Goal: Transaction & Acquisition: Purchase product/service

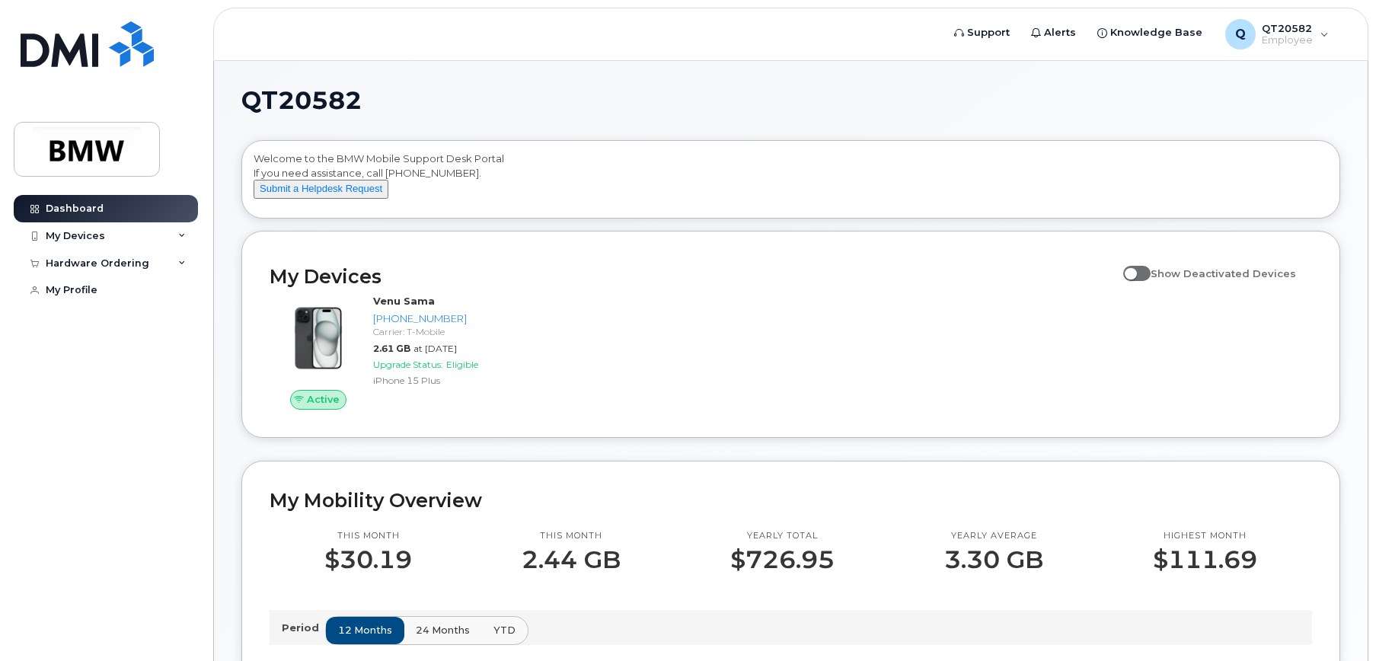
scroll to position [152, 0]
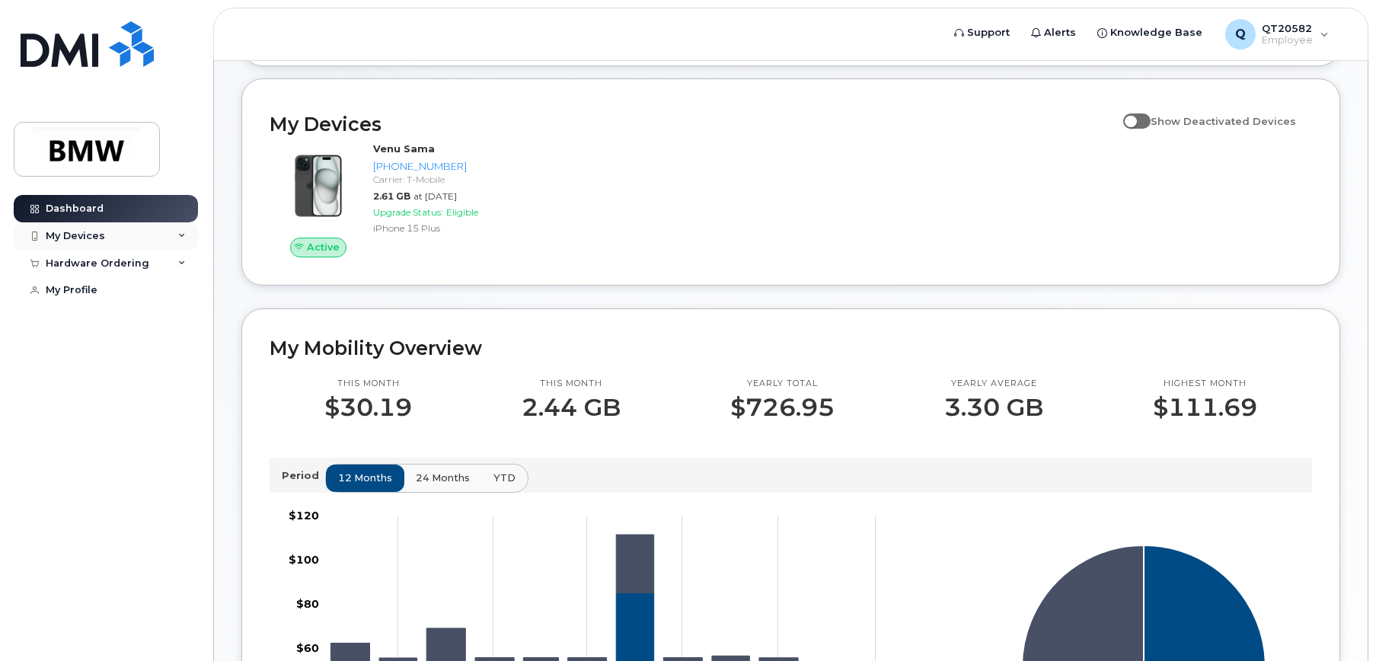
click at [72, 241] on div "My Devices" at bounding box center [75, 236] width 59 height 12
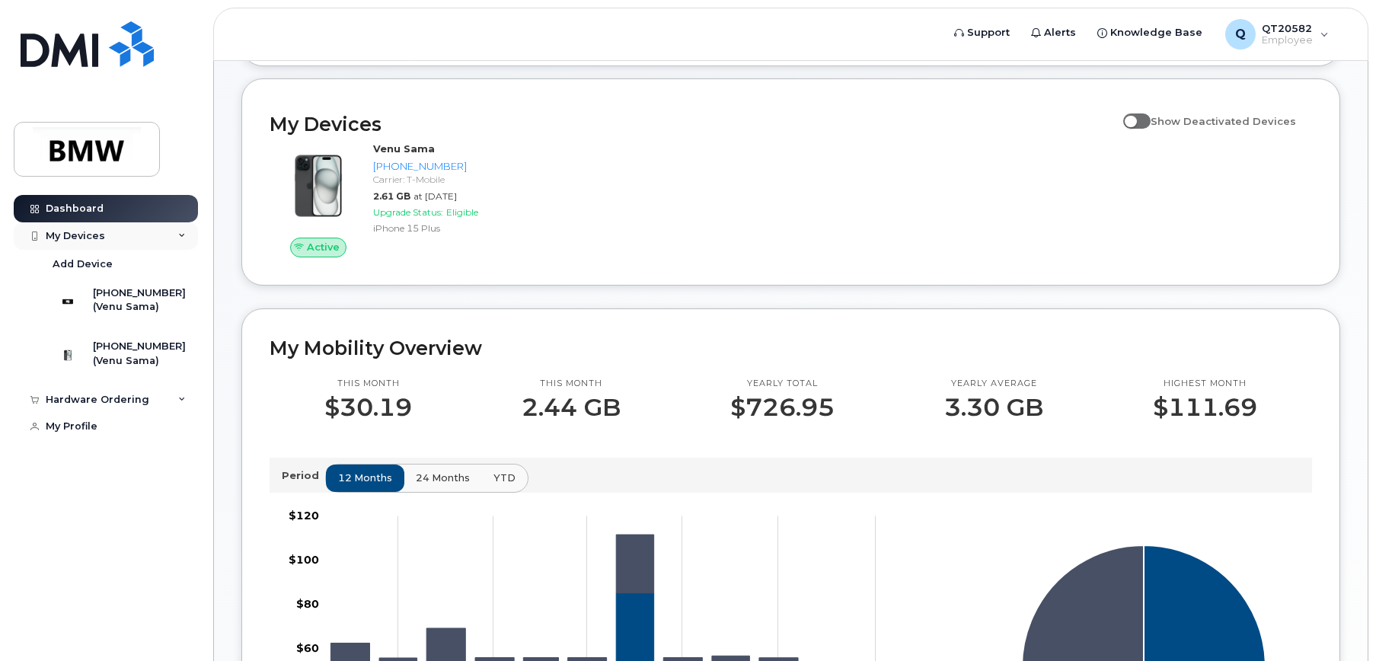
click at [94, 237] on div "My Devices" at bounding box center [75, 236] width 59 height 12
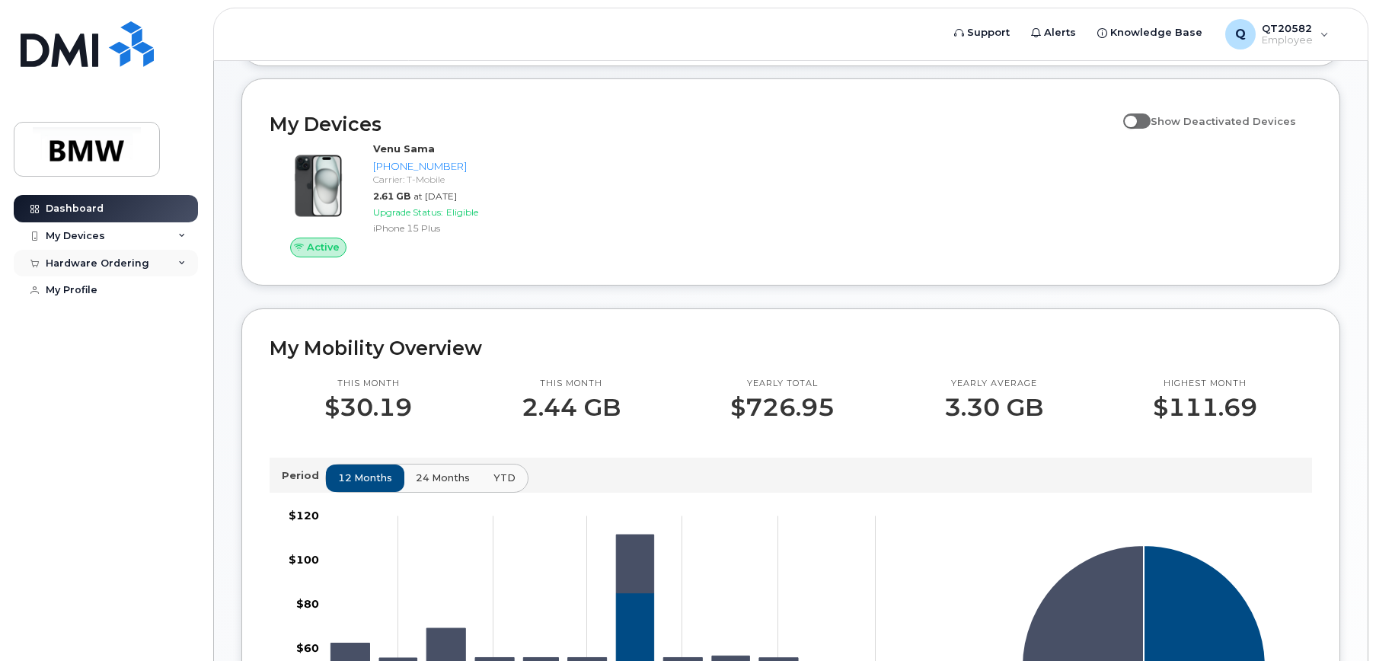
click at [81, 263] on div "Hardware Ordering" at bounding box center [98, 263] width 104 height 12
click at [69, 295] on div "New Order" at bounding box center [82, 291] width 58 height 14
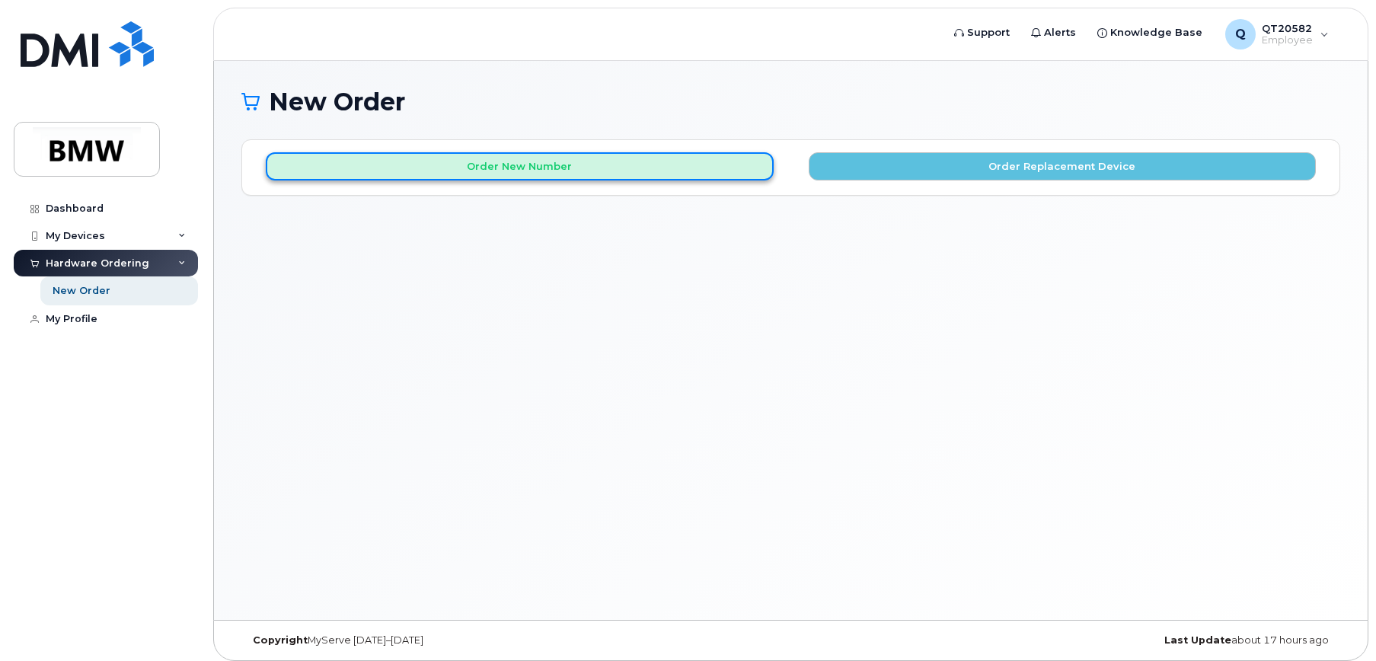
click at [458, 169] on button "Order New Number" at bounding box center [520, 166] width 508 height 28
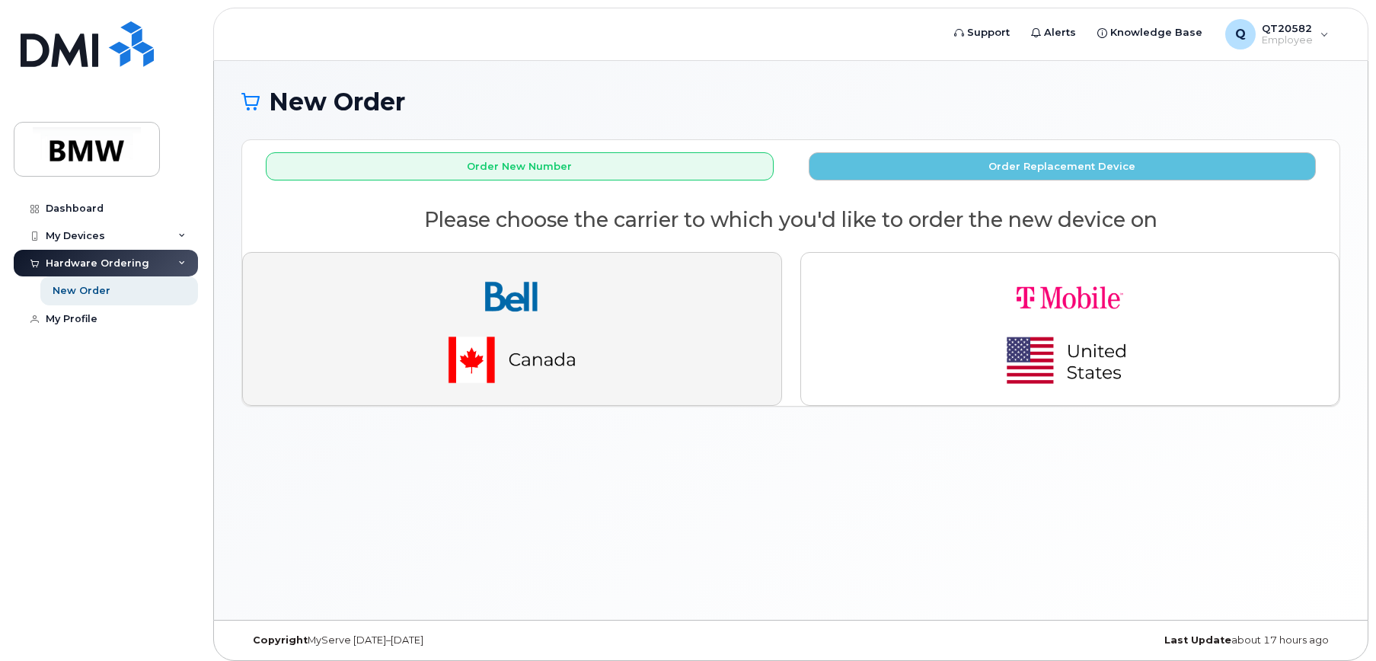
click at [518, 340] on img "button" at bounding box center [511, 329] width 213 height 128
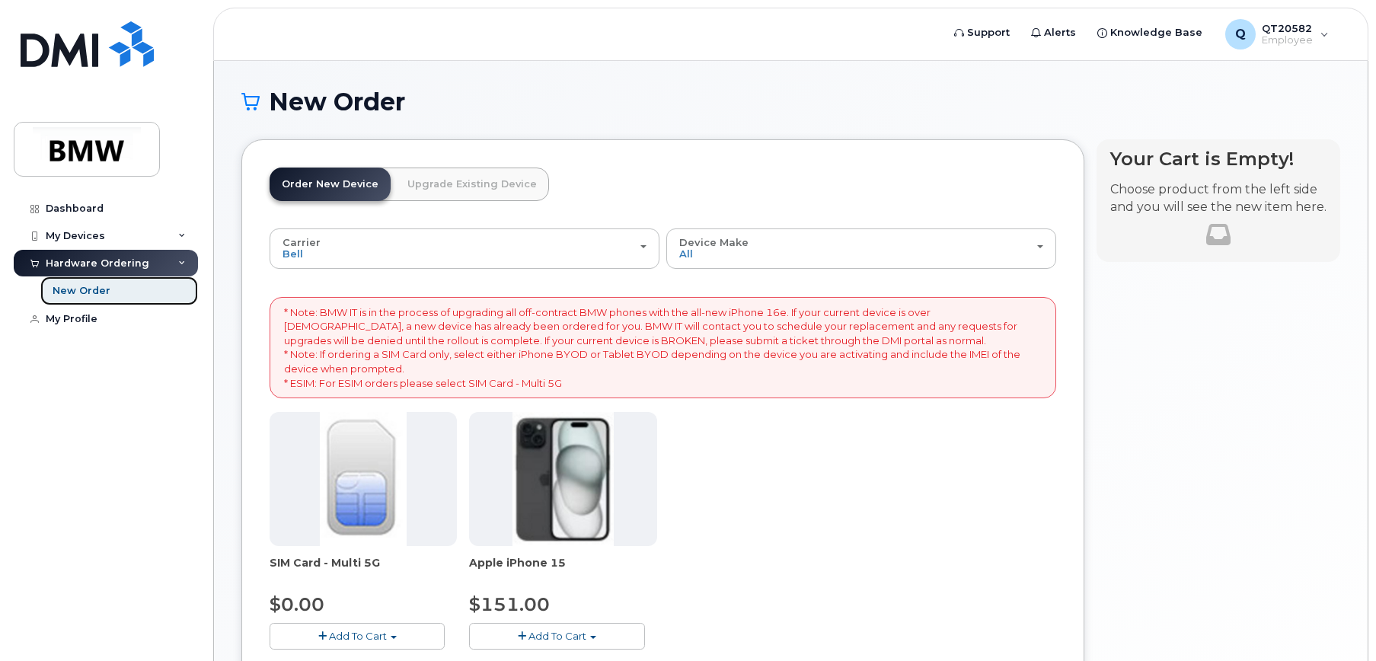
click at [99, 295] on div "New Order" at bounding box center [82, 291] width 58 height 14
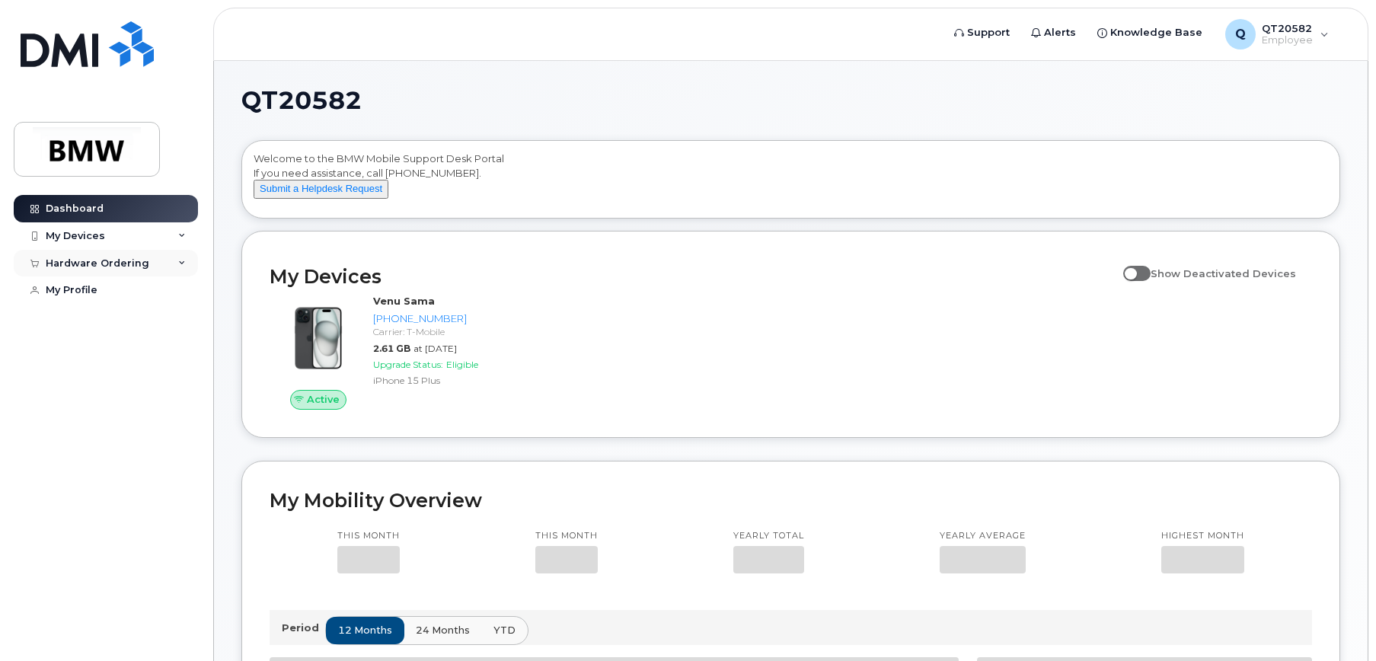
click at [81, 265] on div "Hardware Ordering" at bounding box center [98, 263] width 104 height 12
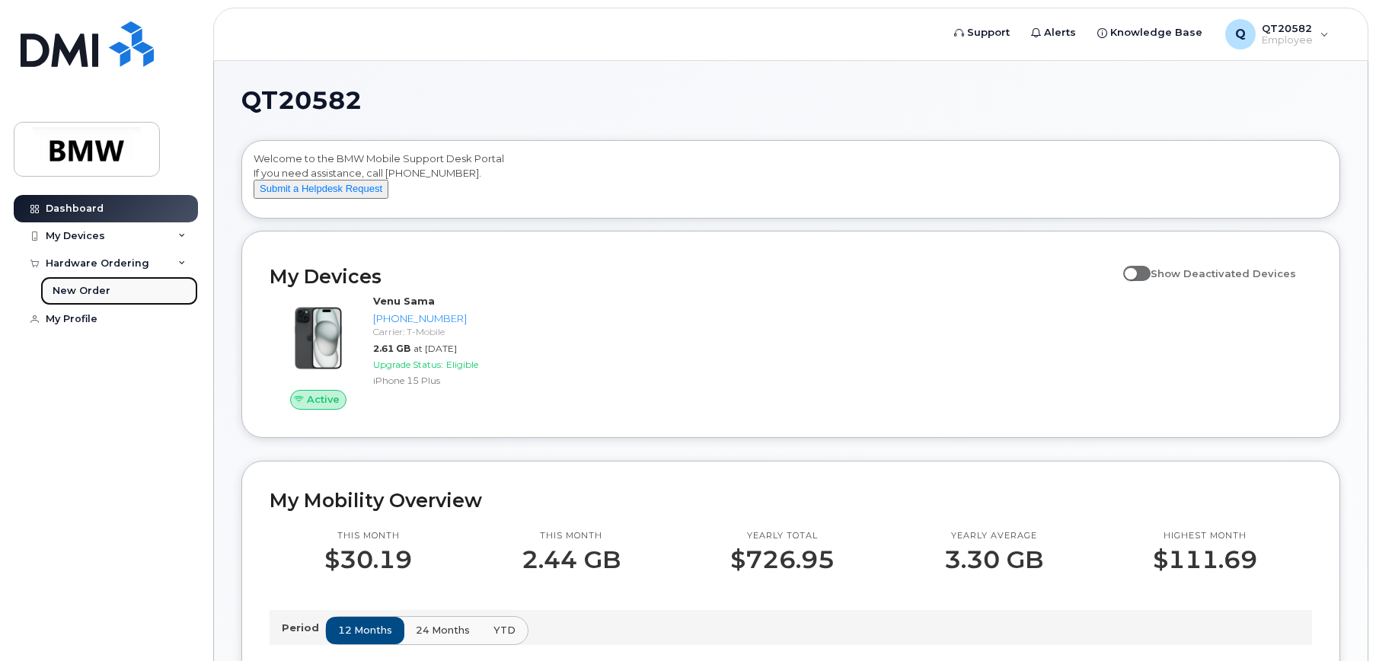
click at [75, 293] on div "New Order" at bounding box center [82, 291] width 58 height 14
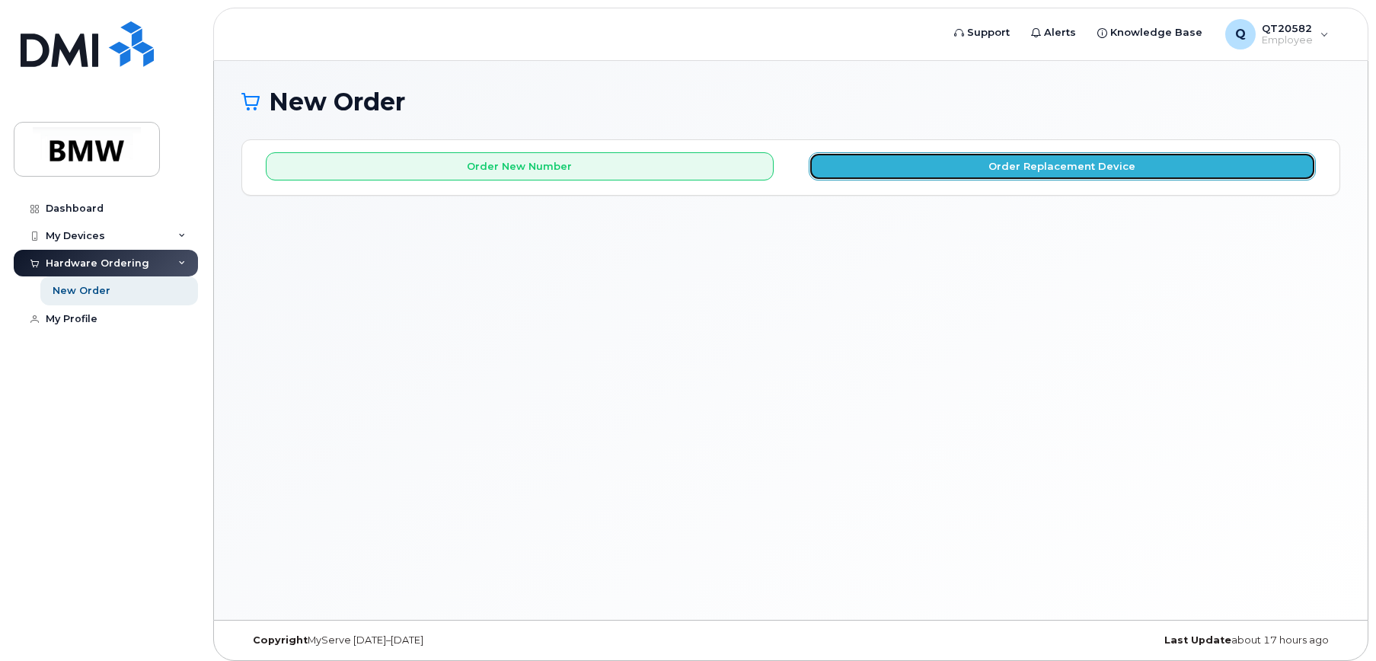
click at [1015, 156] on button "Order Replacement Device" at bounding box center [1062, 166] width 508 height 28
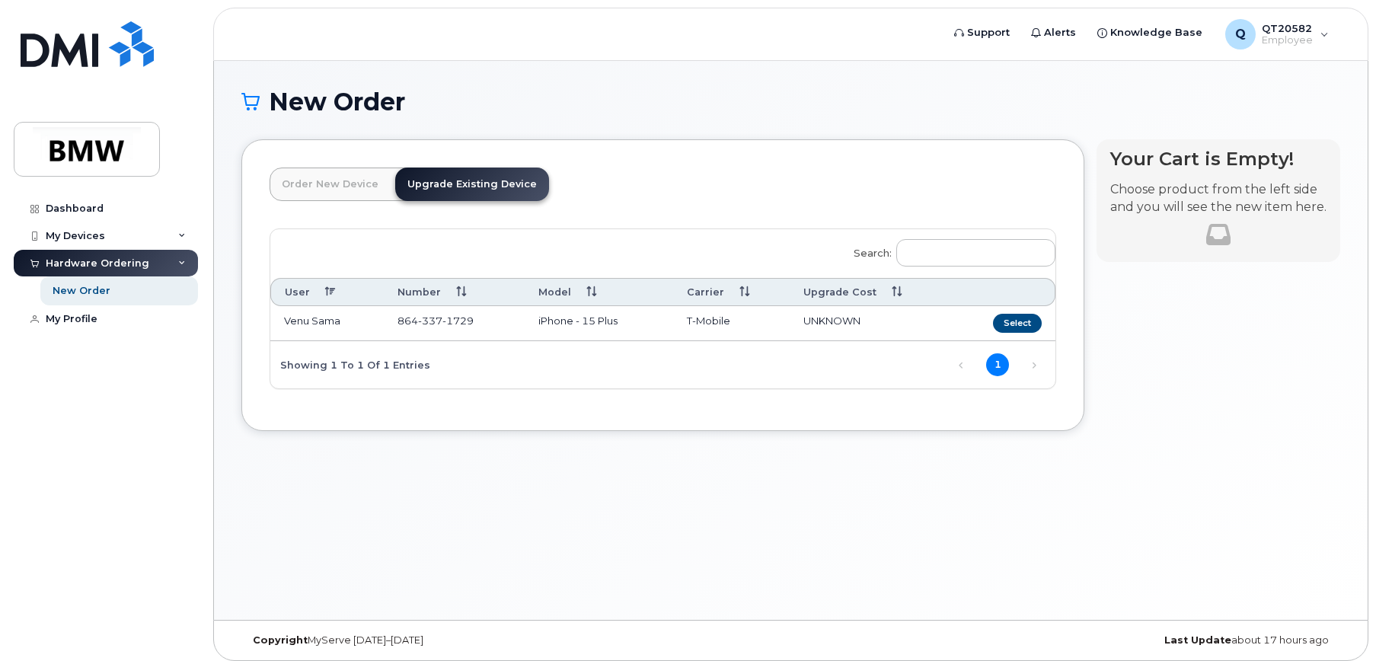
click at [346, 314] on td "Venu Sama" at bounding box center [326, 323] width 113 height 35
click at [1020, 320] on button "Select" at bounding box center [1017, 323] width 49 height 19
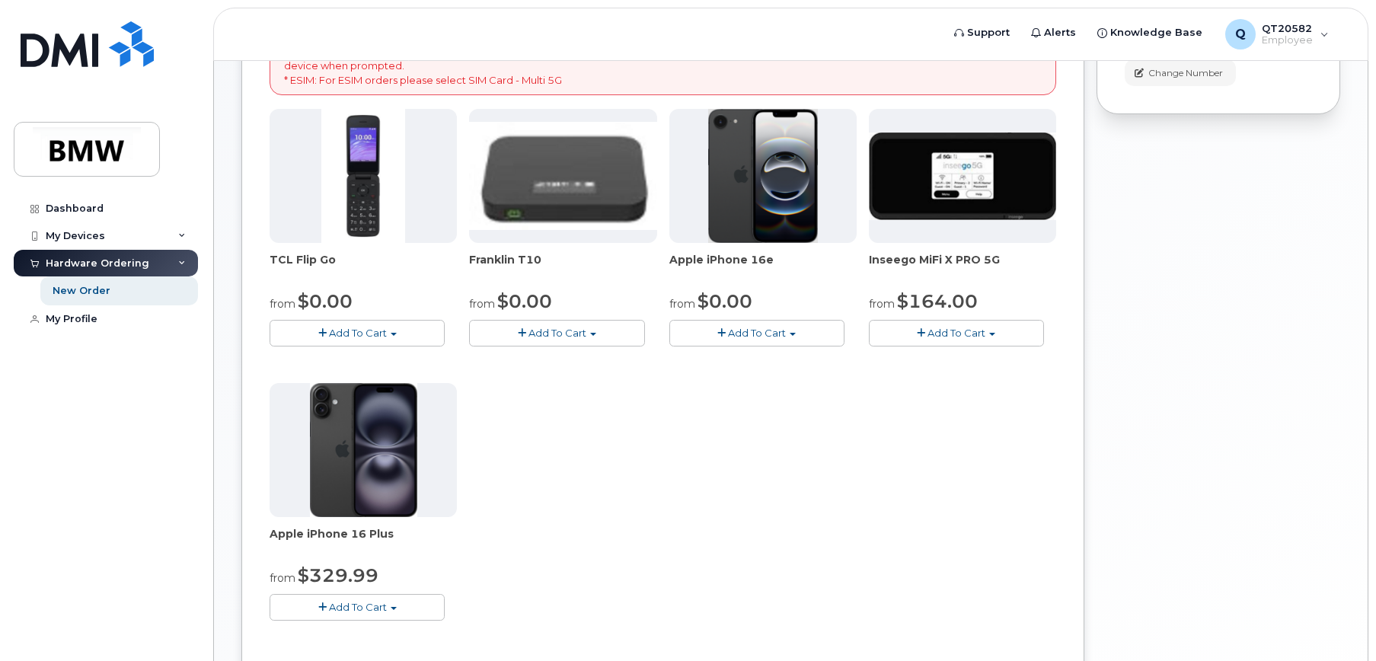
scroll to position [304, 0]
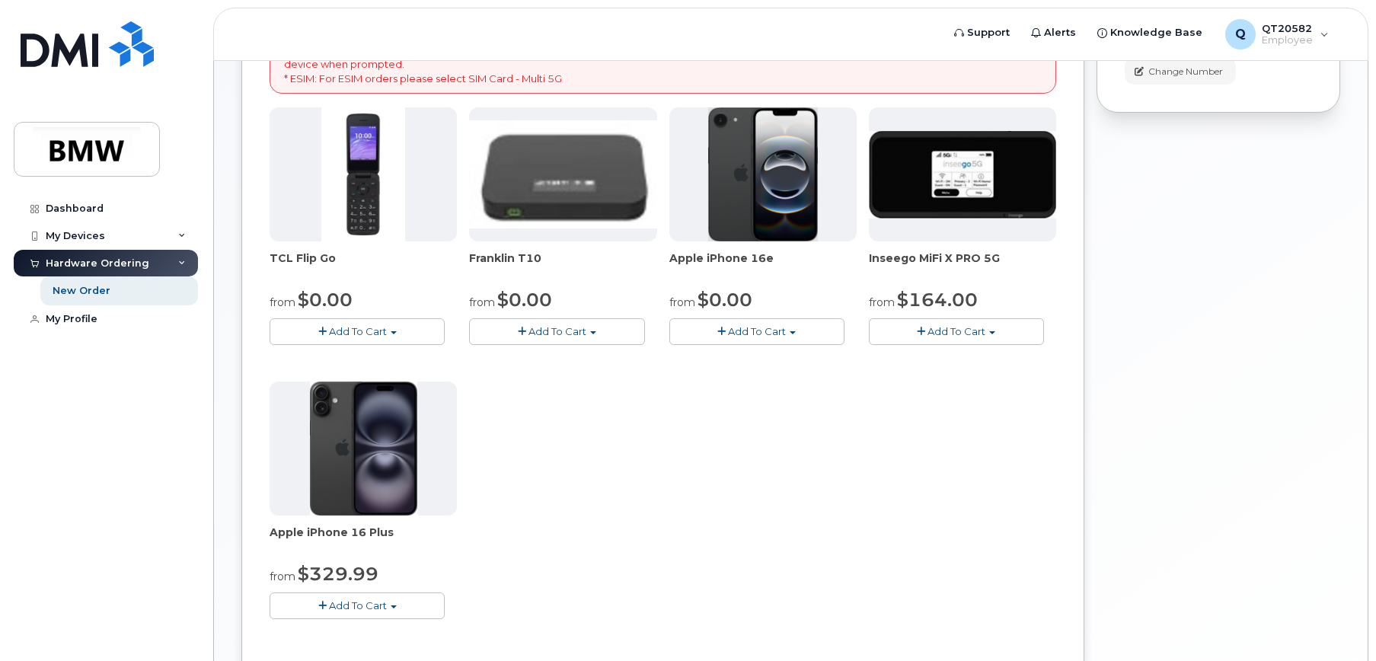
click at [336, 531] on span "Apple iPhone 16 Plus" at bounding box center [362, 539] width 187 height 30
click at [382, 532] on span "Apple iPhone 16 Plus" at bounding box center [362, 539] width 187 height 30
drag, startPoint x: 394, startPoint y: 531, endPoint x: 261, endPoint y: 531, distance: 132.5
click at [261, 531] on div "Order New Device Upgrade Existing Device Order new device and new line Order ne…" at bounding box center [662, 277] width 843 height 885
click at [514, 556] on div "TCL Flip Go from $0.00 Add To Cart $0.00 - 30 month Upgrade $96.00 - Full Price…" at bounding box center [662, 375] width 786 height 536
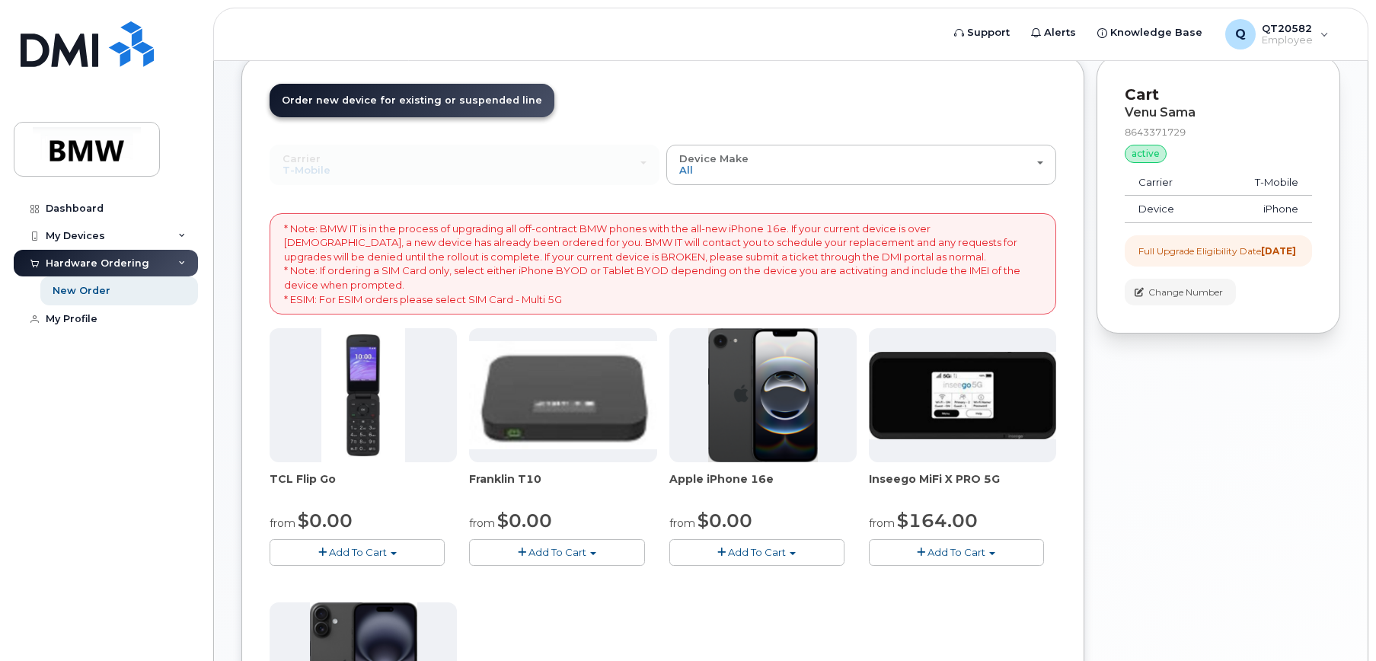
scroll to position [76, 0]
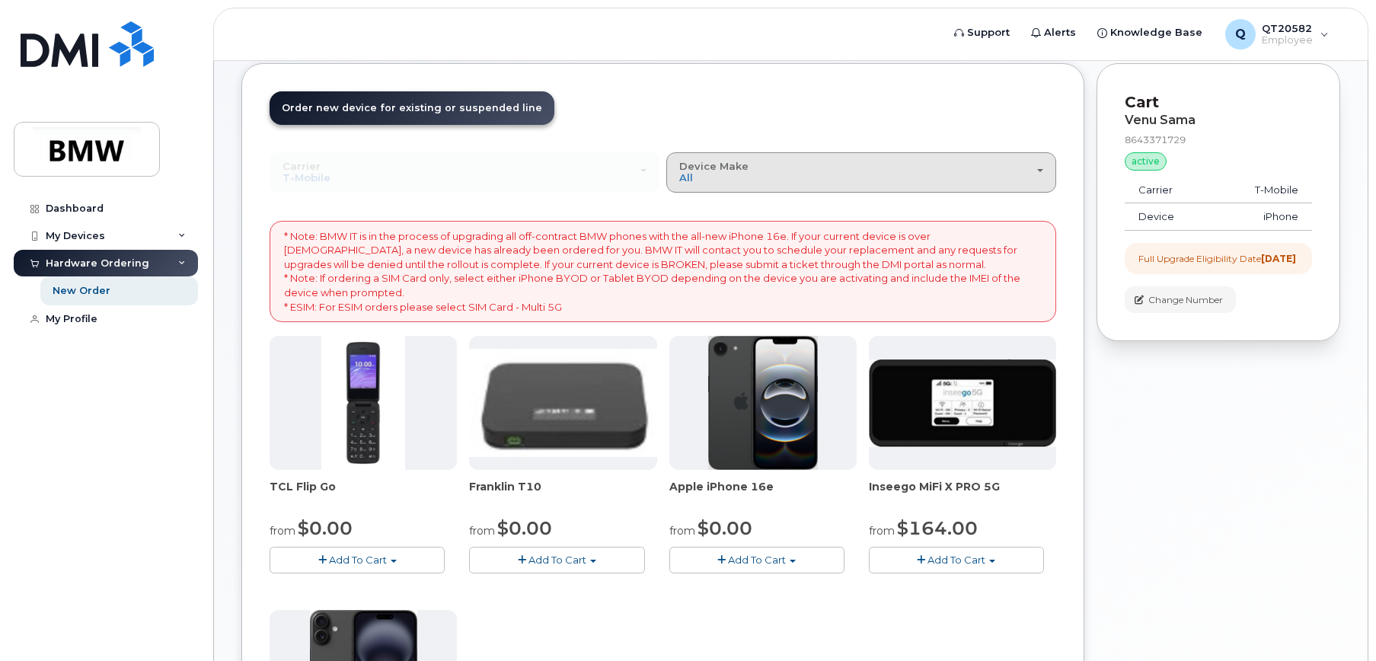
click at [830, 188] on button "Device Make All Cell Phone iPhone Modem" at bounding box center [861, 172] width 390 height 40
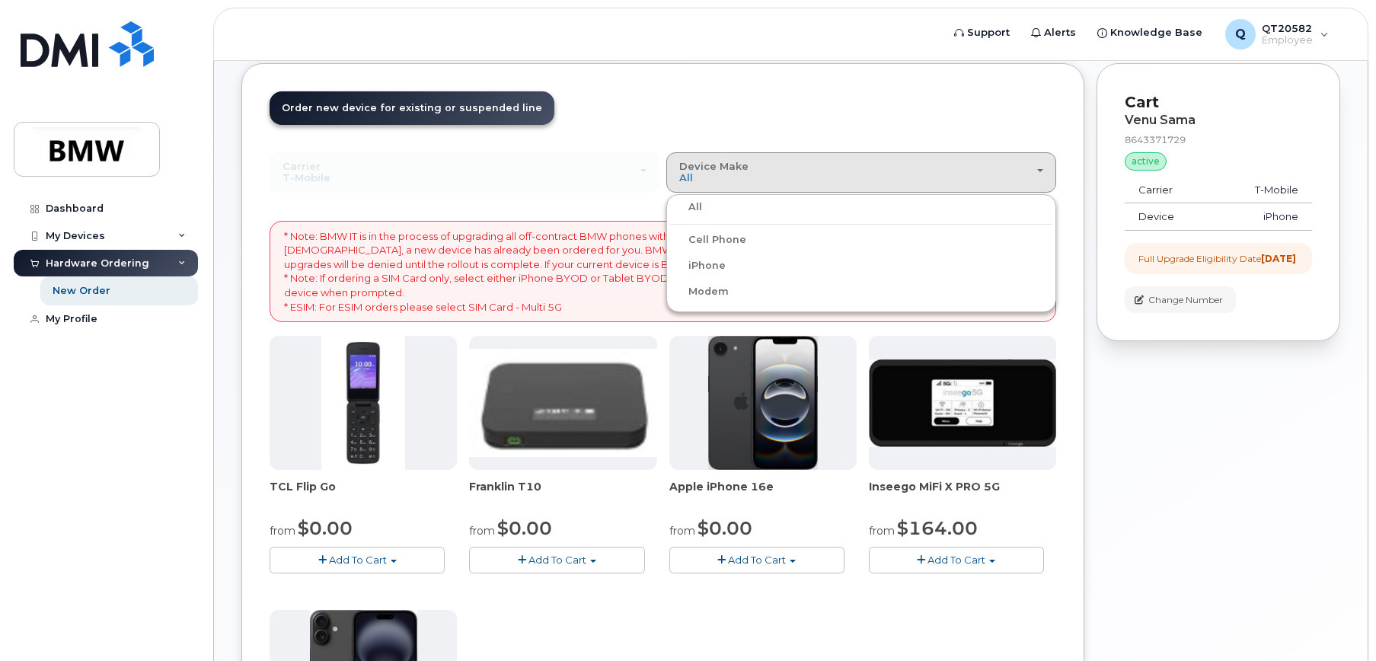
click at [720, 260] on label "iPhone" at bounding box center [698, 266] width 56 height 18
click at [0, 0] on input "iPhone" at bounding box center [0, 0] width 0 height 0
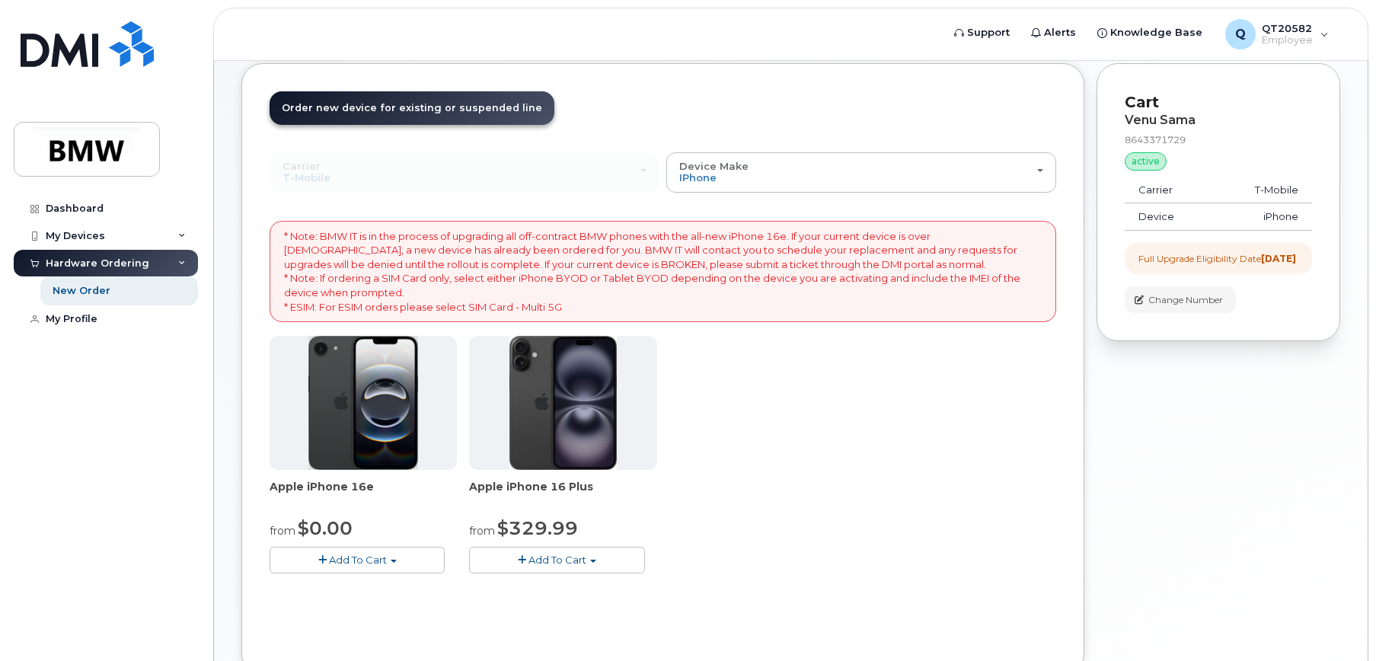
click at [779, 465] on div "Apple iPhone 16e from $0.00 Add To Cart $0.00 - 30 Month Upgrade (128GB) $599.9…" at bounding box center [662, 467] width 786 height 262
click at [473, 486] on span "Apple iPhone 16 Plus" at bounding box center [562, 494] width 187 height 30
drag, startPoint x: 471, startPoint y: 486, endPoint x: 602, endPoint y: 487, distance: 130.9
click at [602, 487] on span "Apple iPhone 16 Plus" at bounding box center [562, 494] width 187 height 30
copy span "Apple iPhone 16 Plus"
